Goal: Task Accomplishment & Management: Use online tool/utility

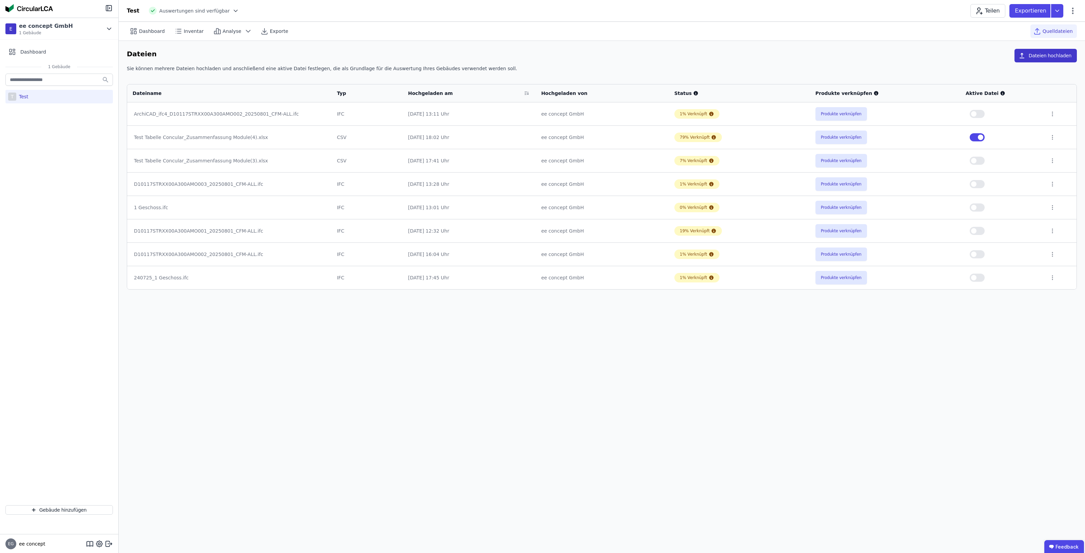
click at [1049, 55] on button "Dateien hochladen" at bounding box center [1046, 56] width 62 height 14
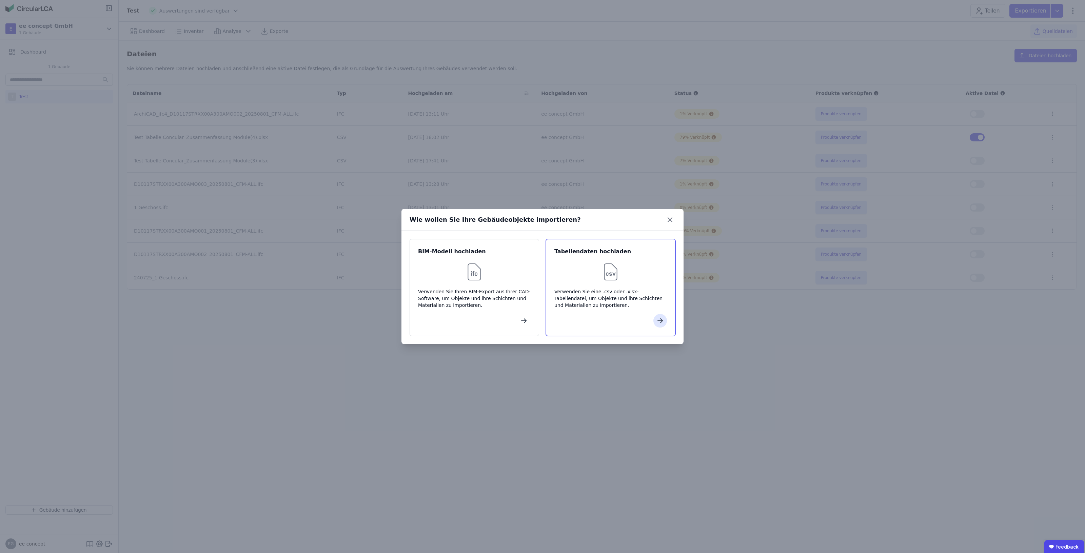
click at [617, 280] on img at bounding box center [611, 272] width 22 height 22
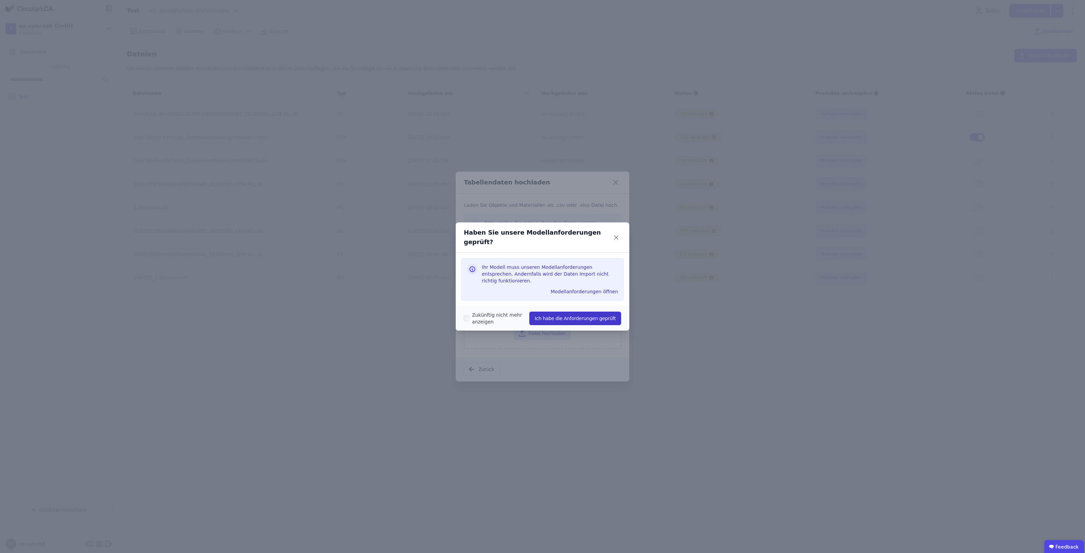
click at [549, 312] on button "Ich habe die Anforderungen geprüft" at bounding box center [575, 319] width 92 height 14
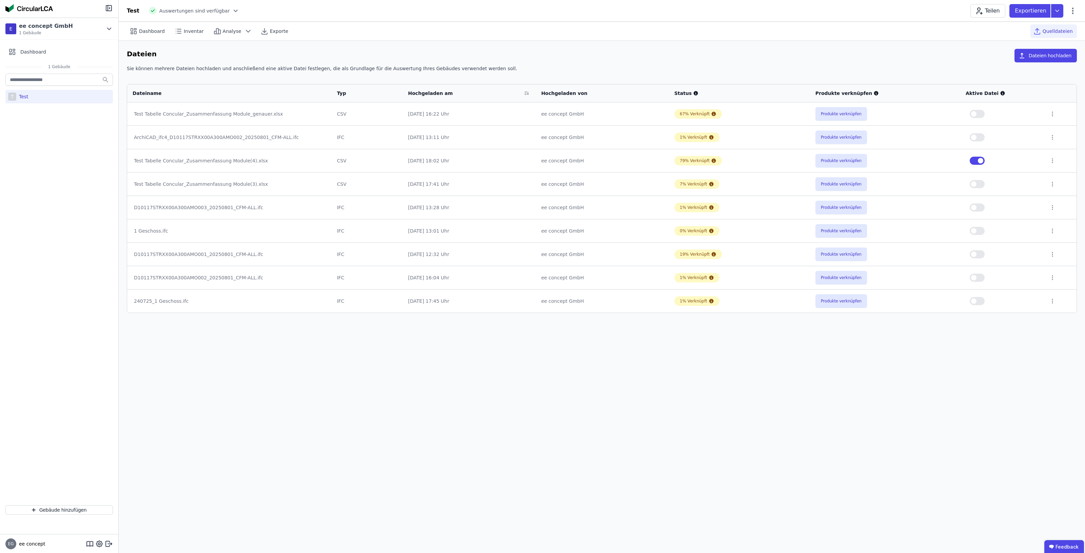
click at [982, 163] on span "button" at bounding box center [980, 160] width 5 height 5
click at [977, 115] on span "button" at bounding box center [973, 113] width 5 height 5
click at [144, 31] on span "Dashboard" at bounding box center [152, 31] width 26 height 7
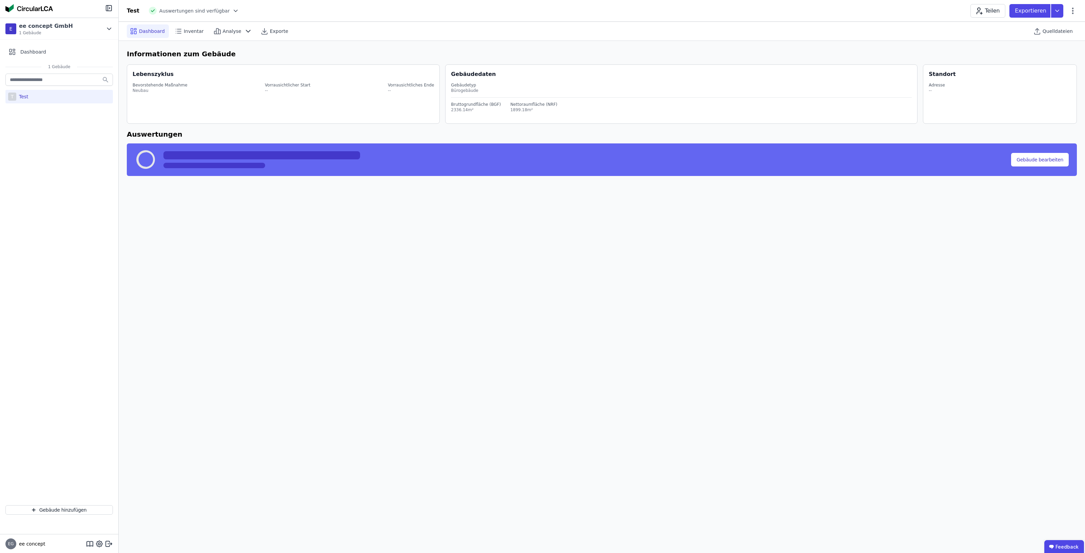
select select "*"
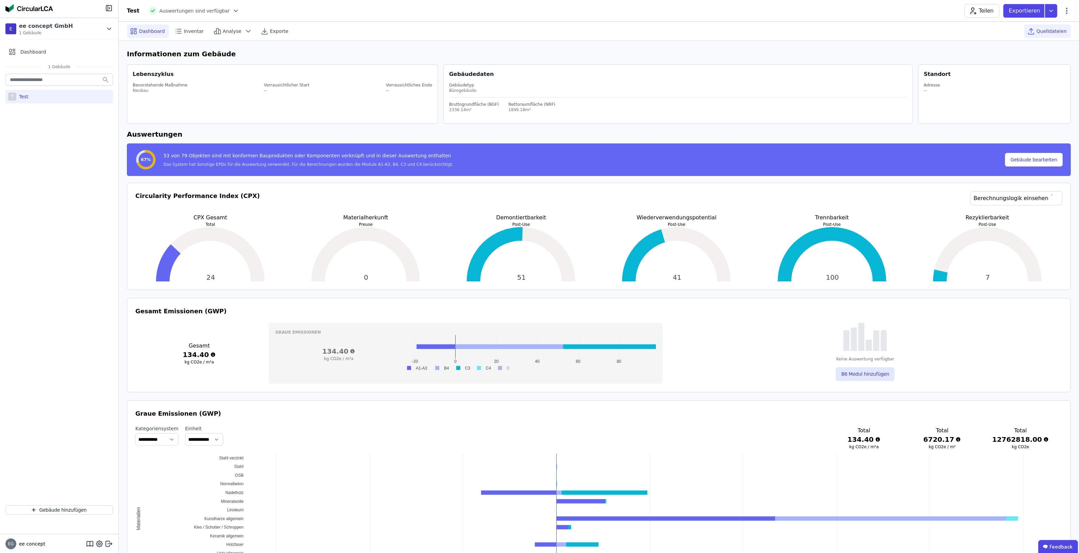
click at [1045, 31] on span "Quelldateien" at bounding box center [1051, 31] width 30 height 7
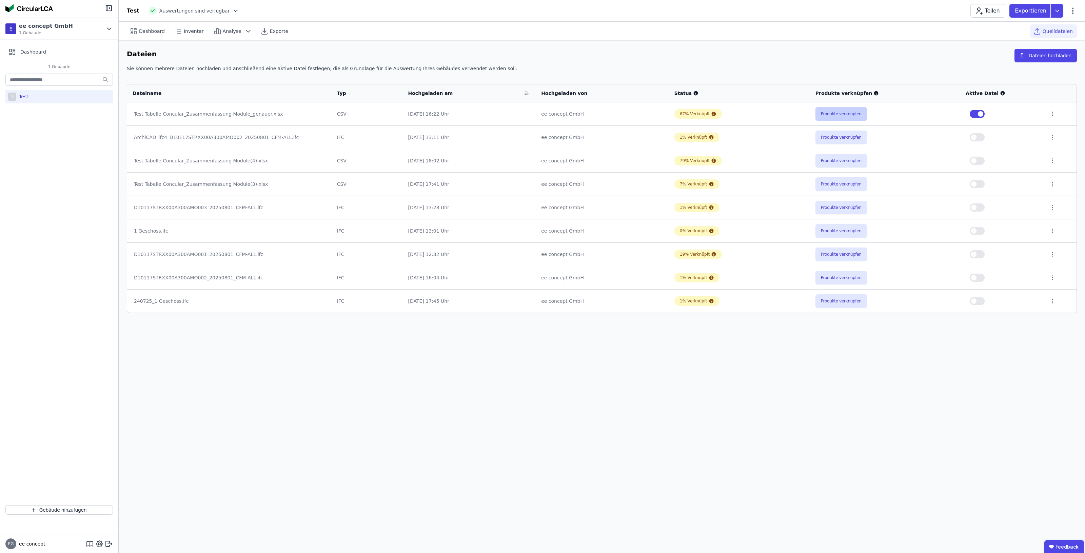
click at [832, 116] on button "Produkte verknüpfen" at bounding box center [842, 114] width 52 height 14
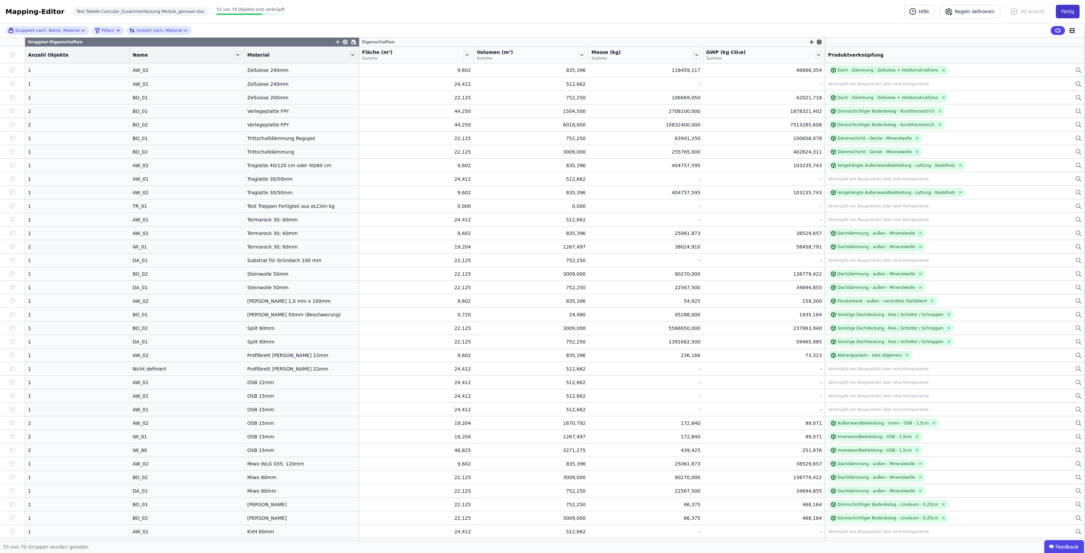
click at [1066, 9] on button "Fertig" at bounding box center [1068, 12] width 24 height 14
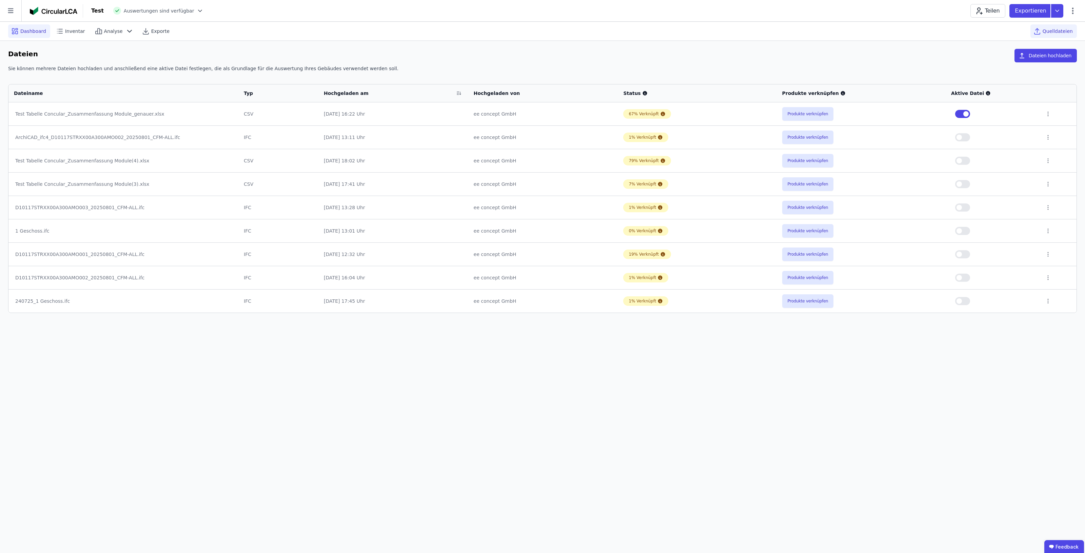
click at [32, 28] on span "Dashboard" at bounding box center [33, 31] width 26 height 7
select select "*"
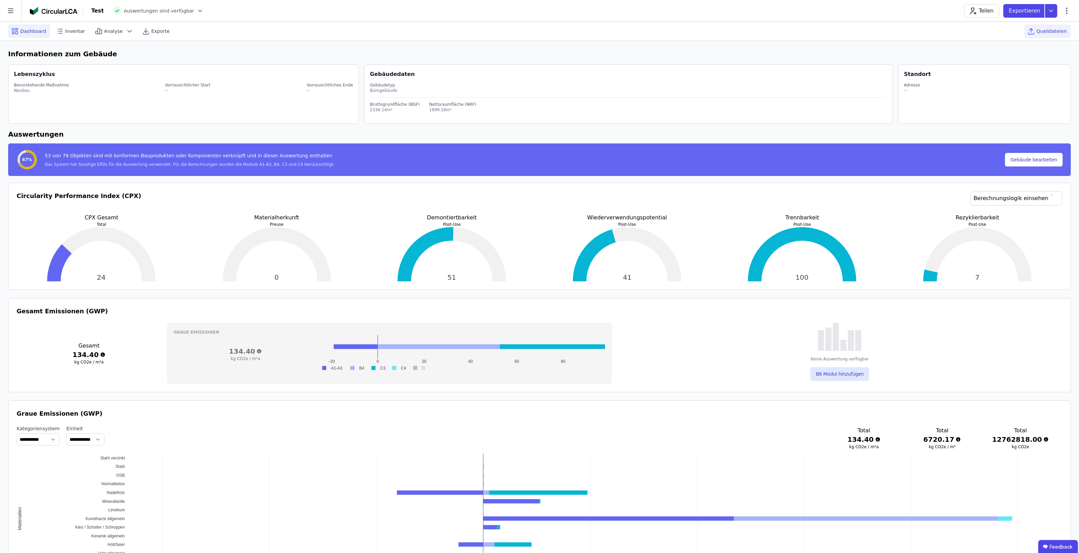
click at [1038, 35] on div "Quelldateien" at bounding box center [1047, 31] width 46 height 14
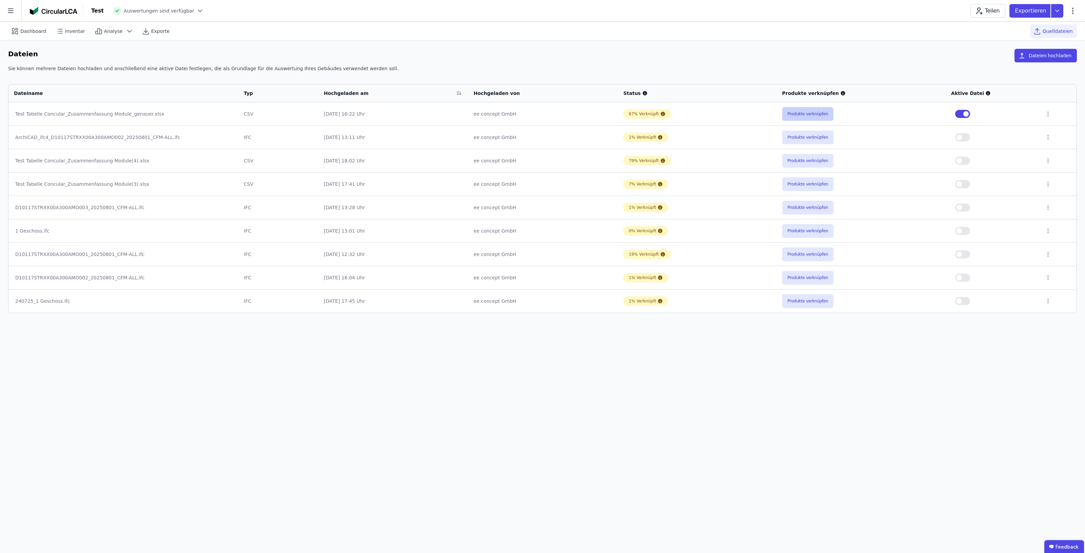
click at [818, 115] on button "Produkte verknüpfen" at bounding box center [808, 114] width 52 height 14
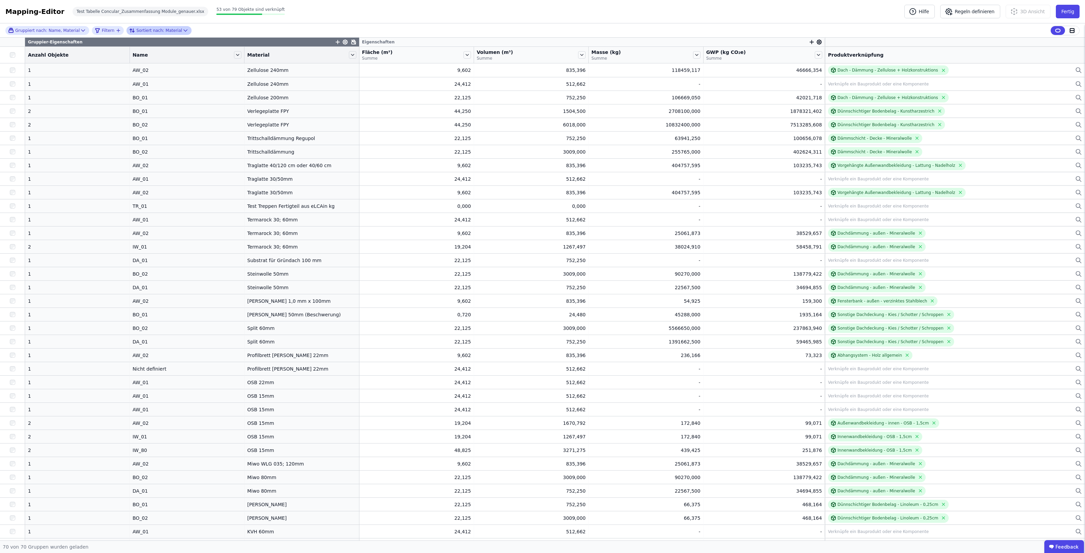
click at [182, 30] on icon at bounding box center [185, 30] width 7 height 7
select select "****"
click at [116, 31] on icon "filter_by" at bounding box center [118, 30] width 5 height 5
click at [156, 130] on div "Material Concular Eigenschaften / Objekt (Import)" at bounding box center [149, 123] width 108 height 19
click at [277, 56] on icon "button" at bounding box center [279, 56] width 6 height 6
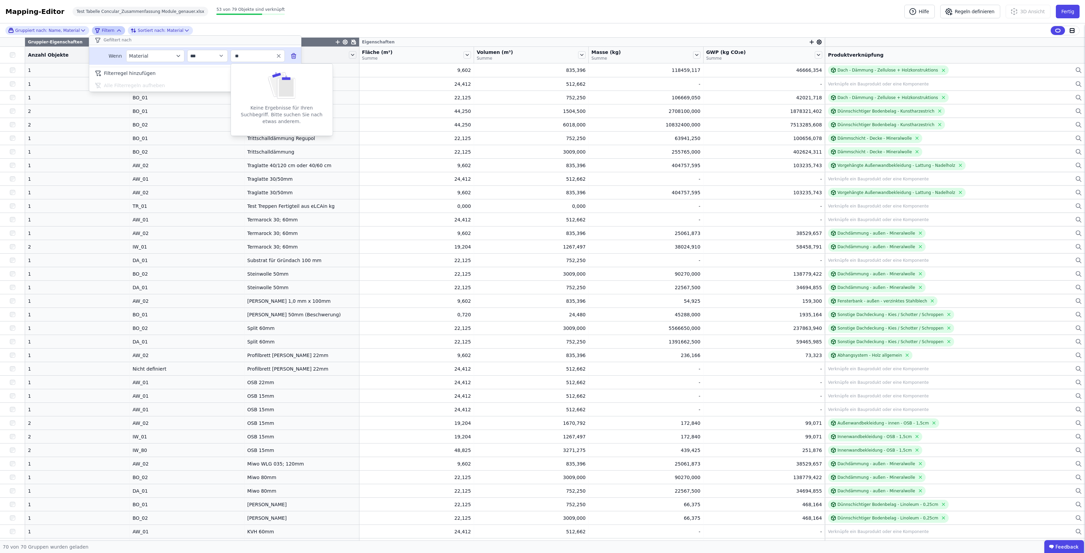
type input "*"
click at [108, 28] on div "Filtern" at bounding box center [105, 30] width 21 height 8
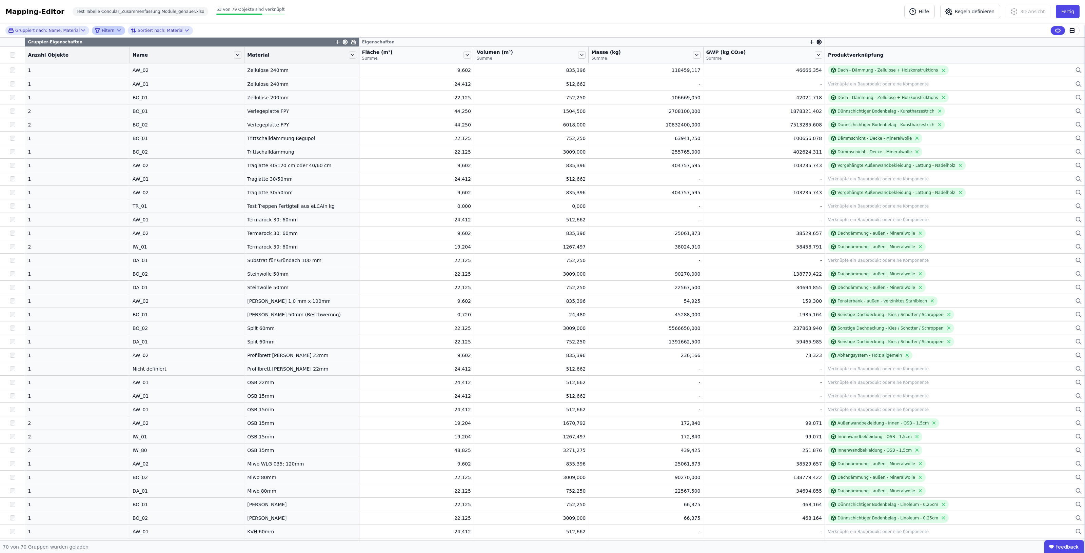
click at [108, 28] on div "Filtern" at bounding box center [105, 30] width 21 height 8
click at [178, 55] on icon "filter_by" at bounding box center [178, 56] width 6 height 6
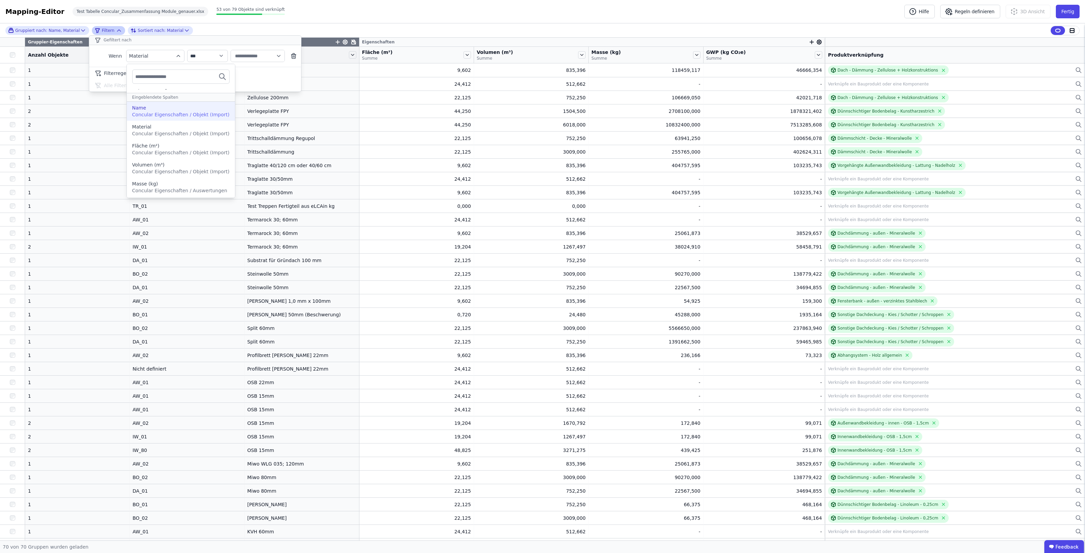
scroll to position [39, 0]
click at [184, 186] on div "GWP (kg CO₂e)" at bounding box center [180, 184] width 97 height 7
click at [176, 55] on icon "filter_by" at bounding box center [178, 56] width 6 height 6
click at [166, 100] on div "Concular Eigenschaften" at bounding box center [181, 95] width 108 height 12
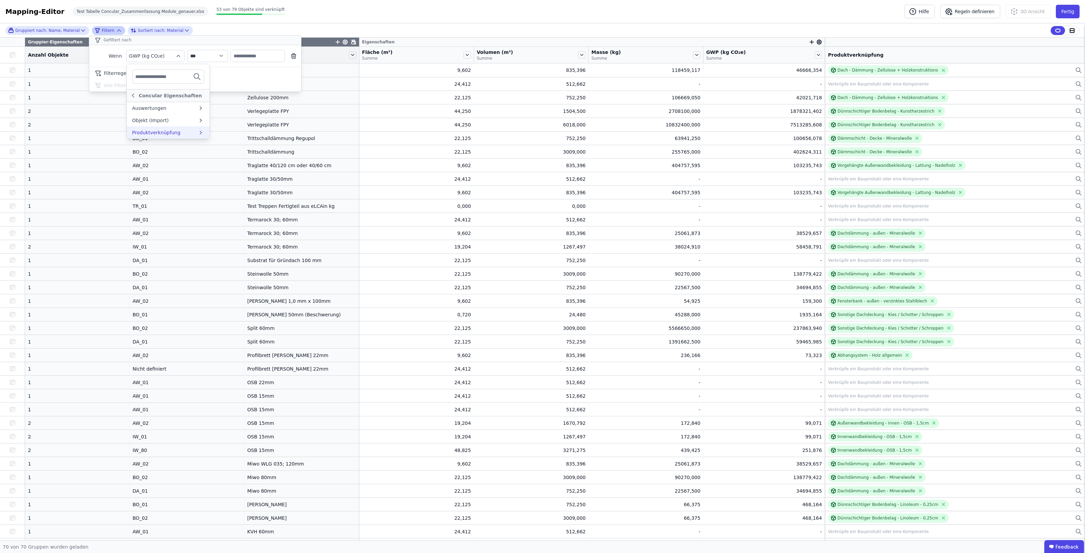
click at [174, 130] on div "Produktverknüpfung" at bounding box center [156, 132] width 48 height 7
click at [185, 146] on div "Produktname" at bounding box center [186, 146] width 109 height 7
click at [277, 57] on icon "button" at bounding box center [279, 56] width 6 height 6
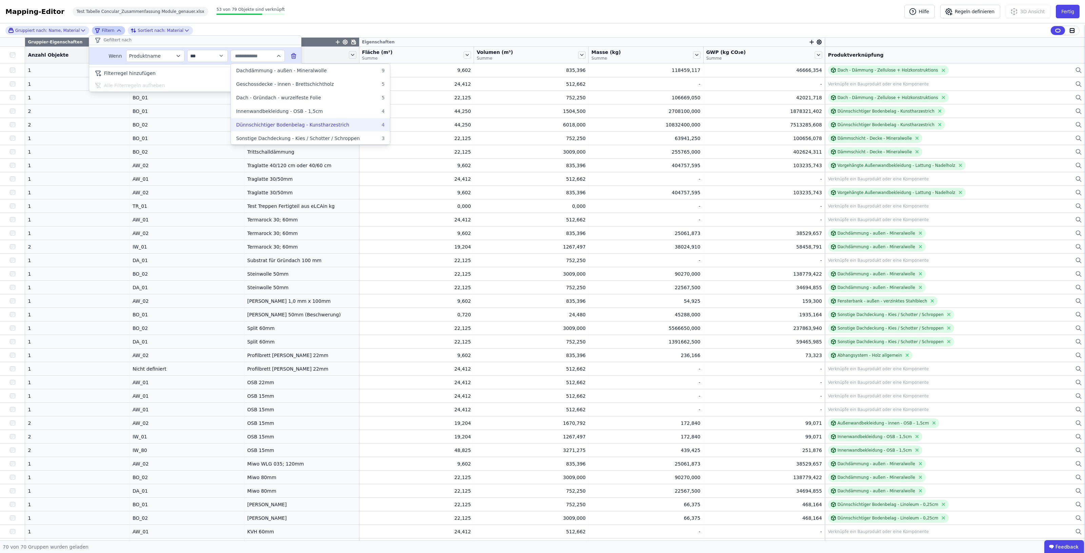
click at [293, 126] on span "Dünnschichtiger Bodenbelag - Kunstharzestrich" at bounding box center [292, 124] width 113 height 7
type input "**********"
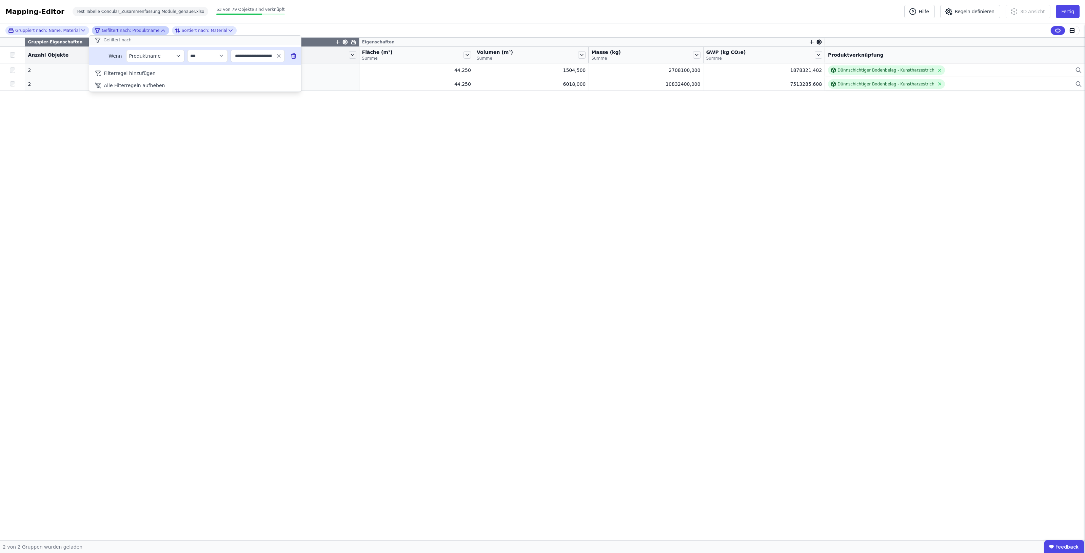
click at [202, 120] on div "**********" at bounding box center [542, 281] width 1085 height 517
click at [1065, 11] on button "Fertig" at bounding box center [1068, 12] width 24 height 14
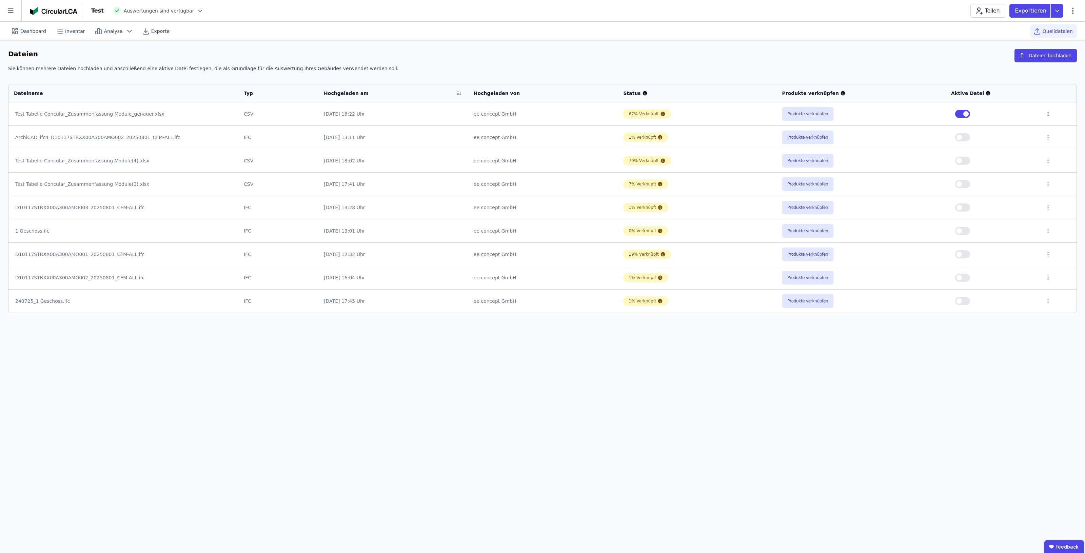
click at [1045, 114] on icon at bounding box center [1048, 114] width 6 height 6
click at [1014, 114] on div "Löschen" at bounding box center [1013, 112] width 68 height 11
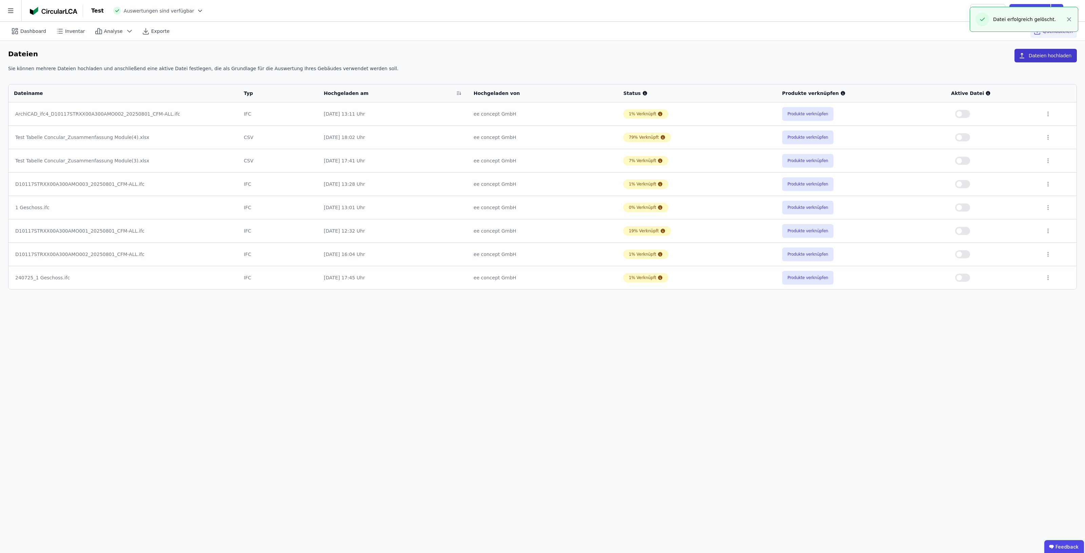
click at [1043, 55] on button "Dateien hochladen" at bounding box center [1046, 56] width 62 height 14
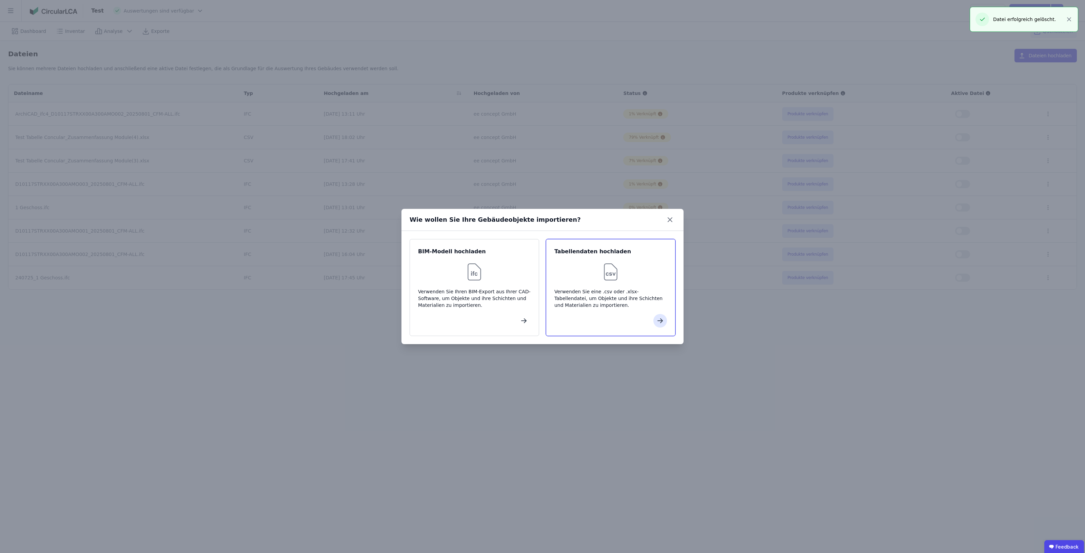
click at [598, 280] on div at bounding box center [611, 272] width 113 height 22
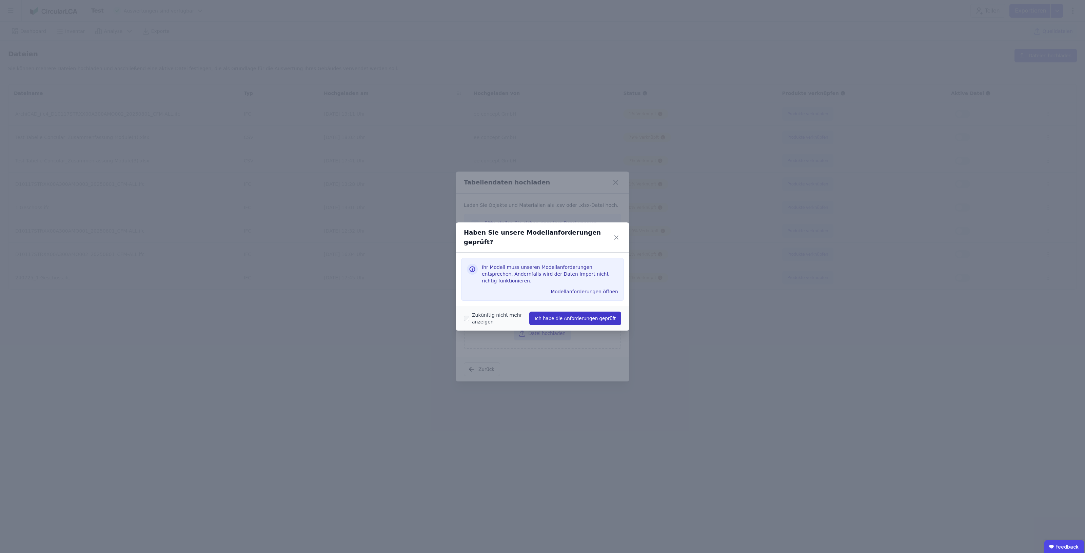
click at [565, 312] on button "Ich habe die Anforderungen geprüft" at bounding box center [575, 319] width 92 height 14
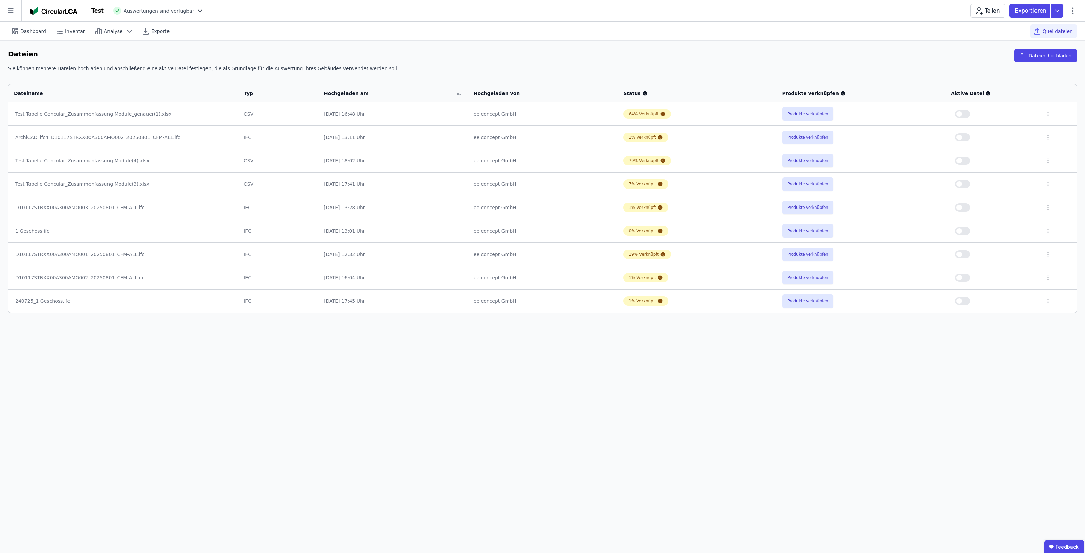
click at [964, 117] on button "button" at bounding box center [962, 114] width 15 height 8
click at [21, 26] on div "Dashboard" at bounding box center [29, 31] width 42 height 14
select select "*"
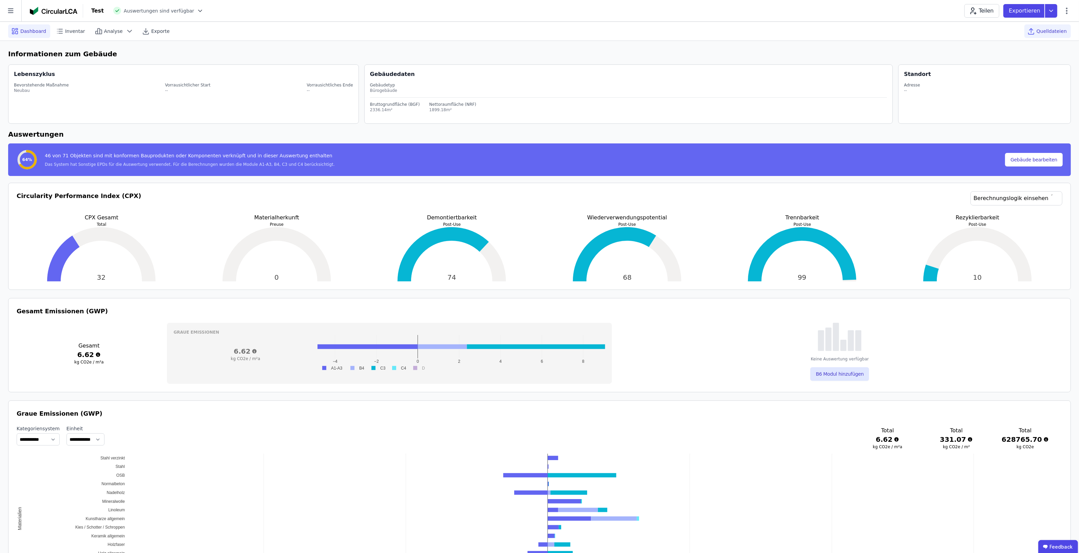
click at [1040, 36] on div "Quelldateien" at bounding box center [1047, 31] width 46 height 14
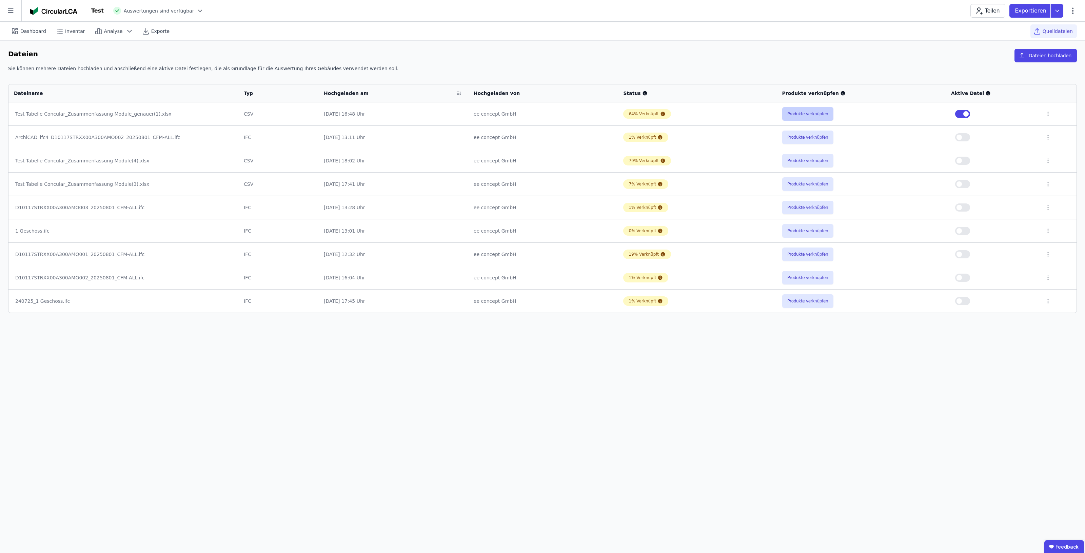
click at [813, 115] on button "Produkte verknüpfen" at bounding box center [808, 114] width 52 height 14
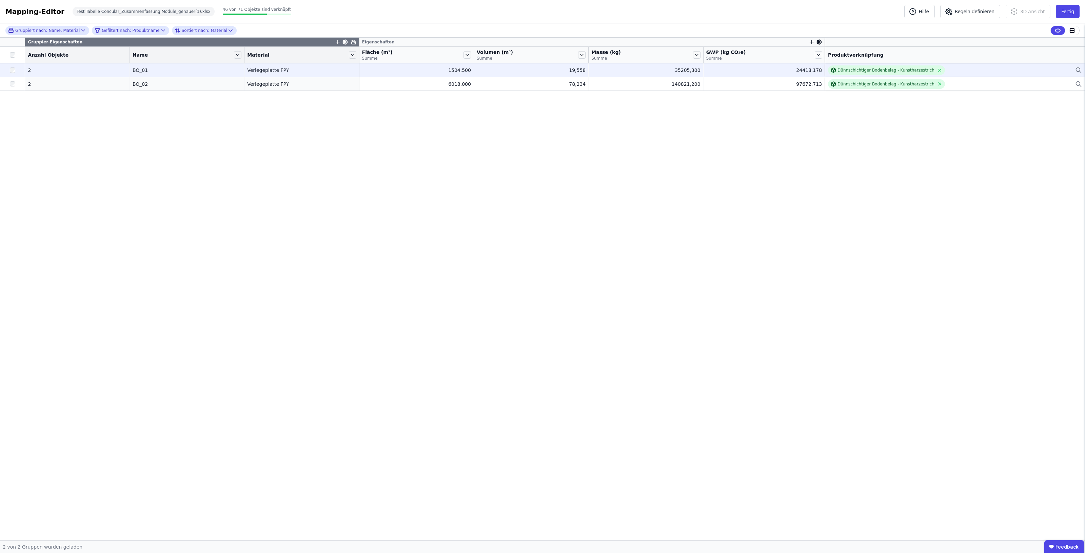
click at [1076, 69] on icon at bounding box center [1078, 70] width 4 height 4
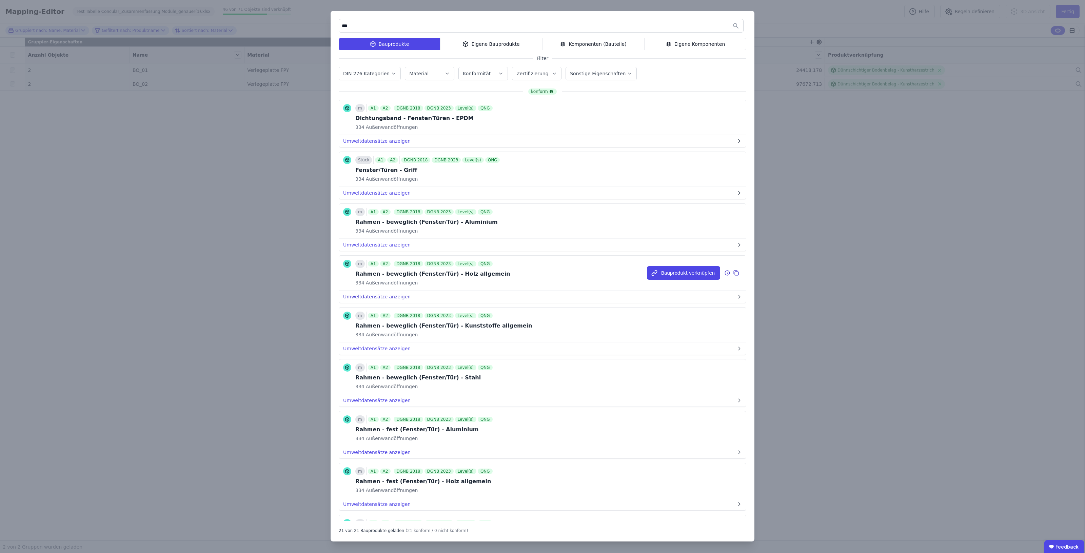
type input "***"
click at [389, 300] on button "Umweltdatensätze anzeigen" at bounding box center [542, 297] width 407 height 12
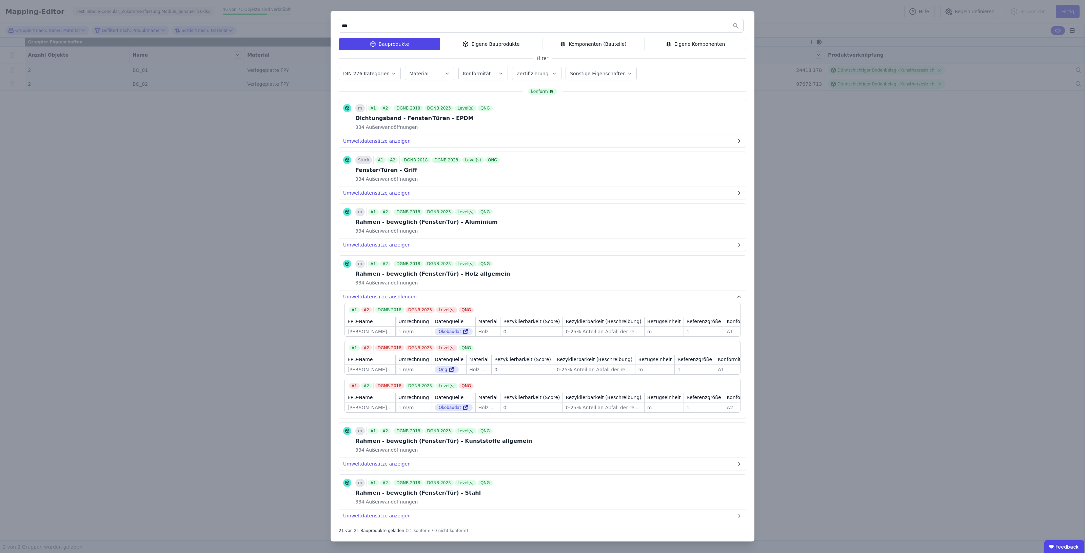
click at [828, 409] on div "*** Bauprodukte Eigene Bauprodukte Komponenten (Bauteile) Eigene Komponenten Fi…" at bounding box center [542, 276] width 1085 height 553
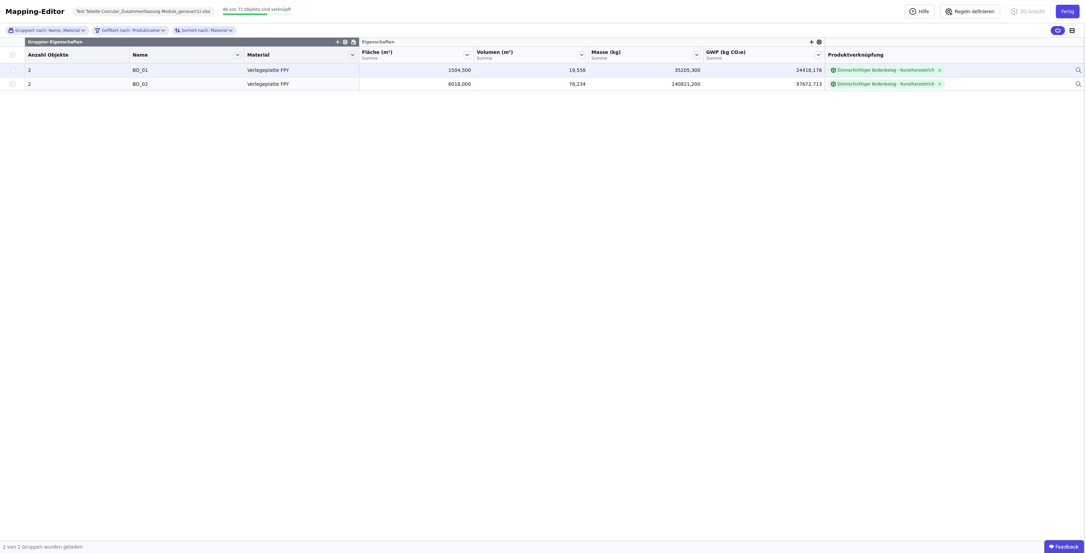
click at [1079, 69] on icon at bounding box center [1078, 70] width 7 height 8
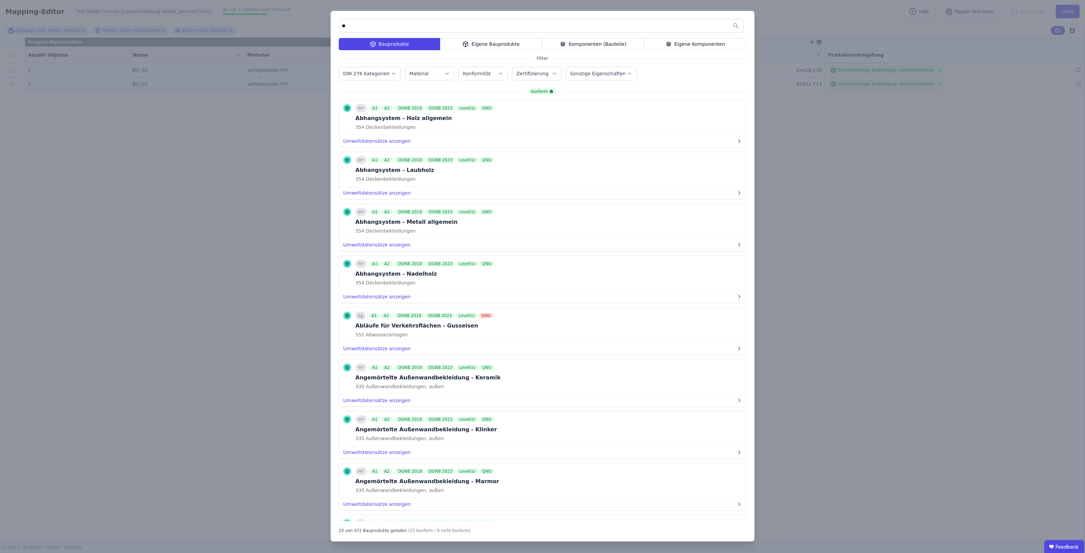
type input "***"
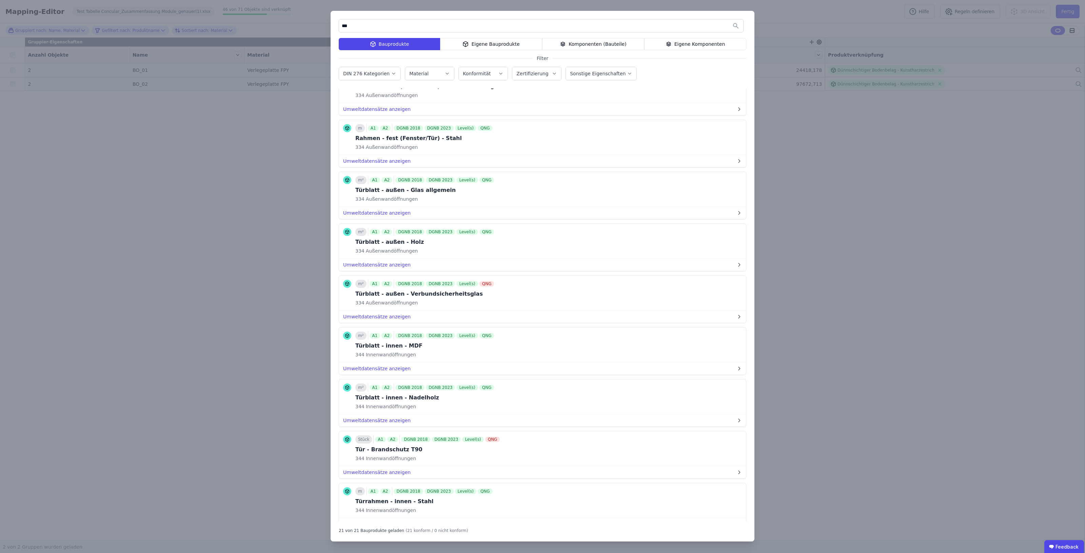
scroll to position [466, 0]
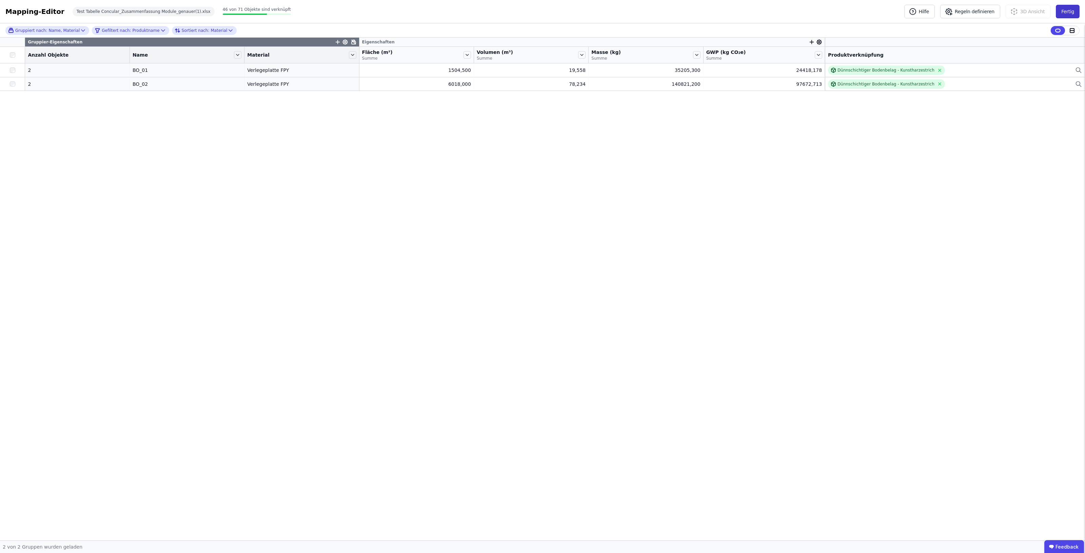
click at [1075, 11] on button "Fertig" at bounding box center [1068, 12] width 24 height 14
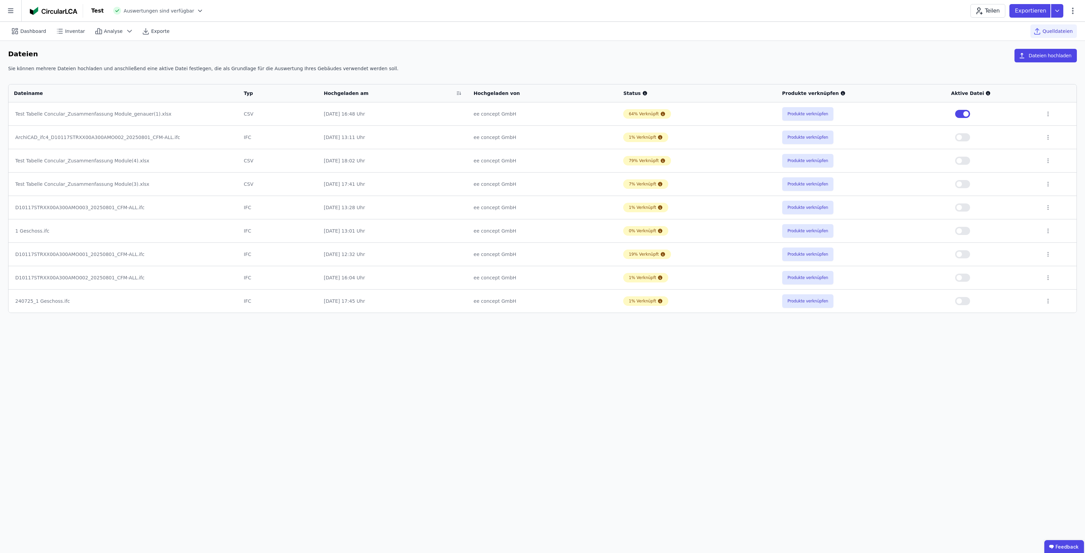
click at [14, 11] on icon at bounding box center [10, 10] width 21 height 21
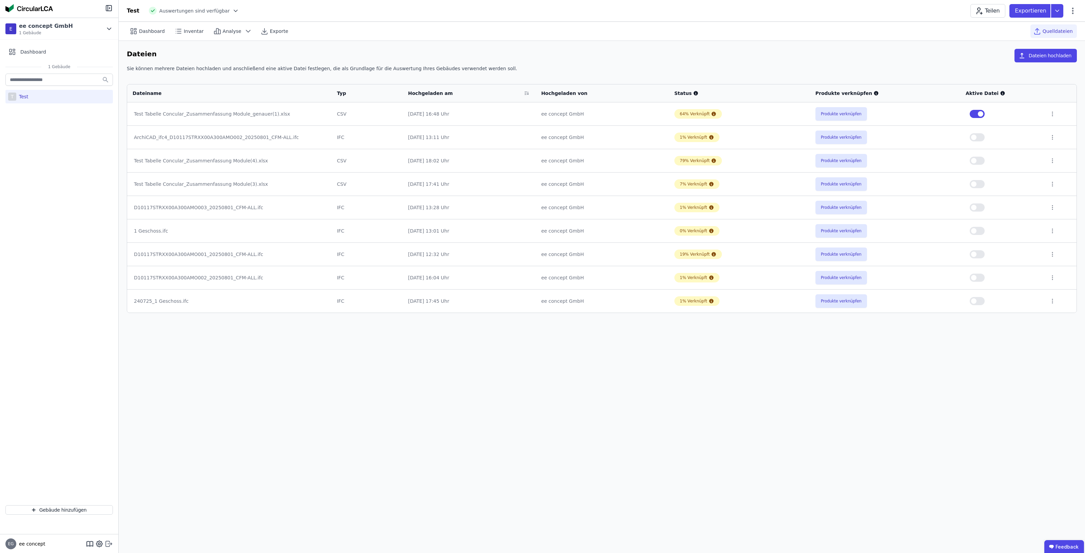
click at [107, 541] on icon at bounding box center [109, 544] width 8 height 8
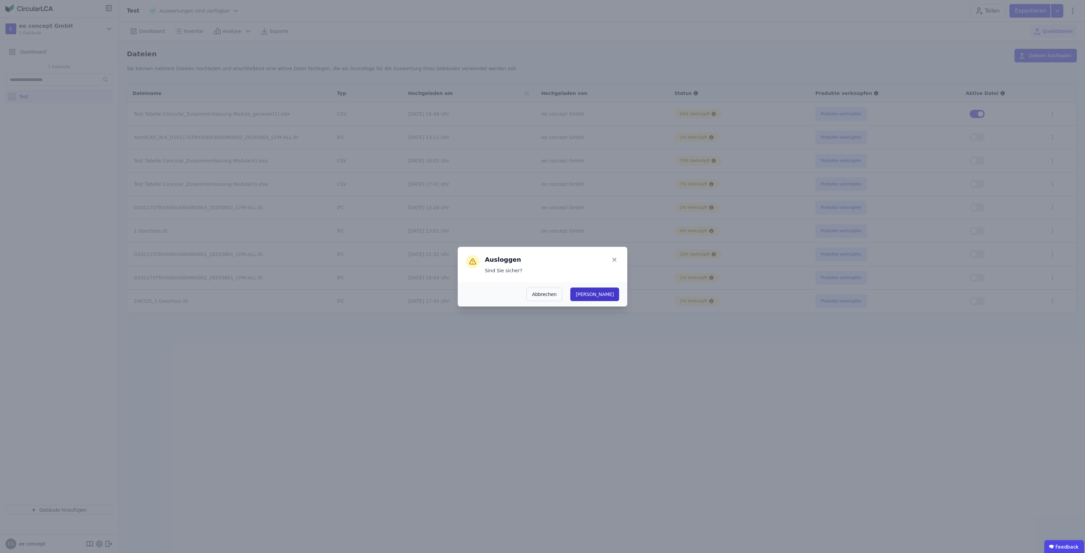
click at [616, 293] on button "Ja" at bounding box center [594, 295] width 49 height 14
